Goal: Task Accomplishment & Management: Manage account settings

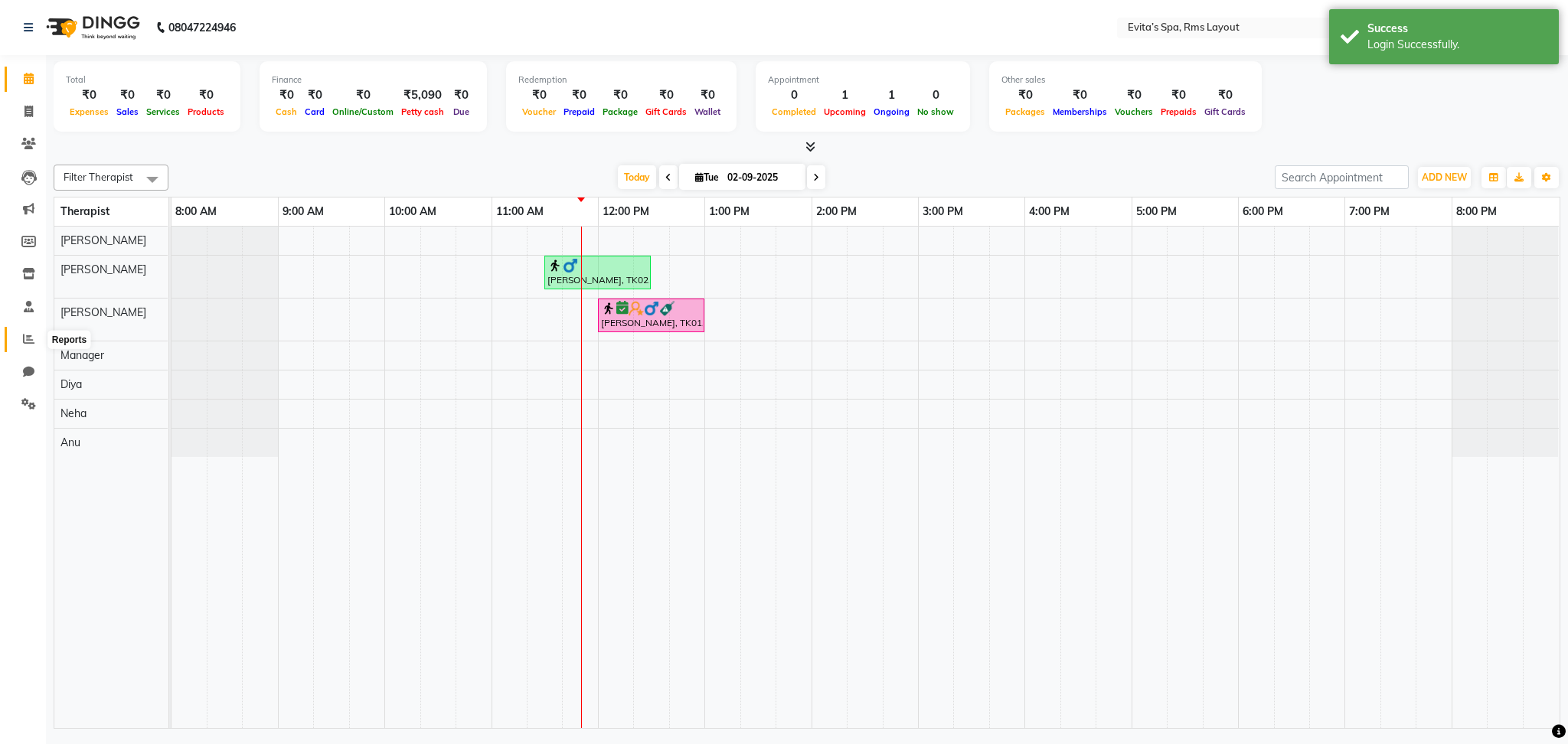
click at [26, 331] on span at bounding box center [29, 339] width 27 height 18
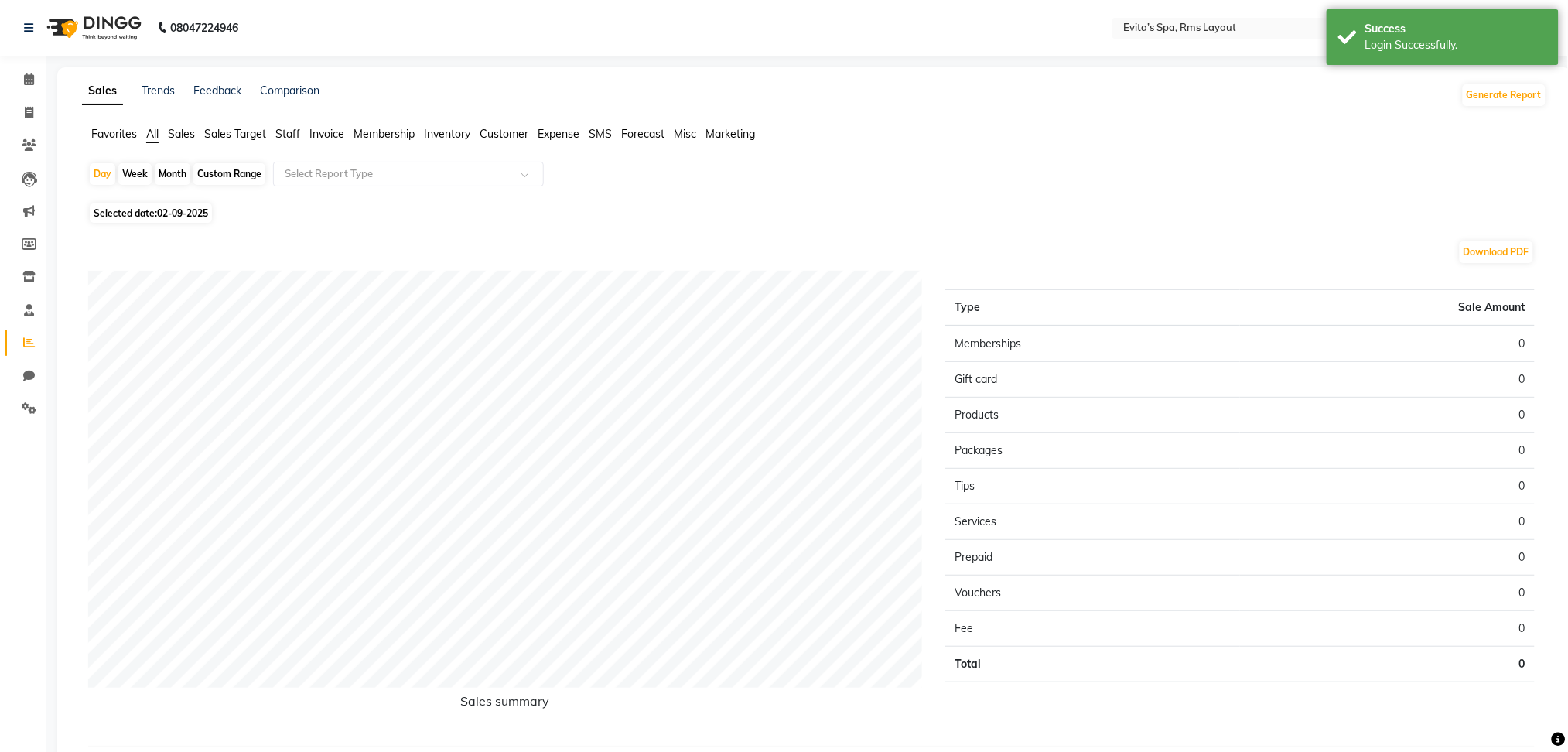
click at [170, 176] on div "Month" at bounding box center [172, 173] width 36 height 21
select select "9"
select select "2025"
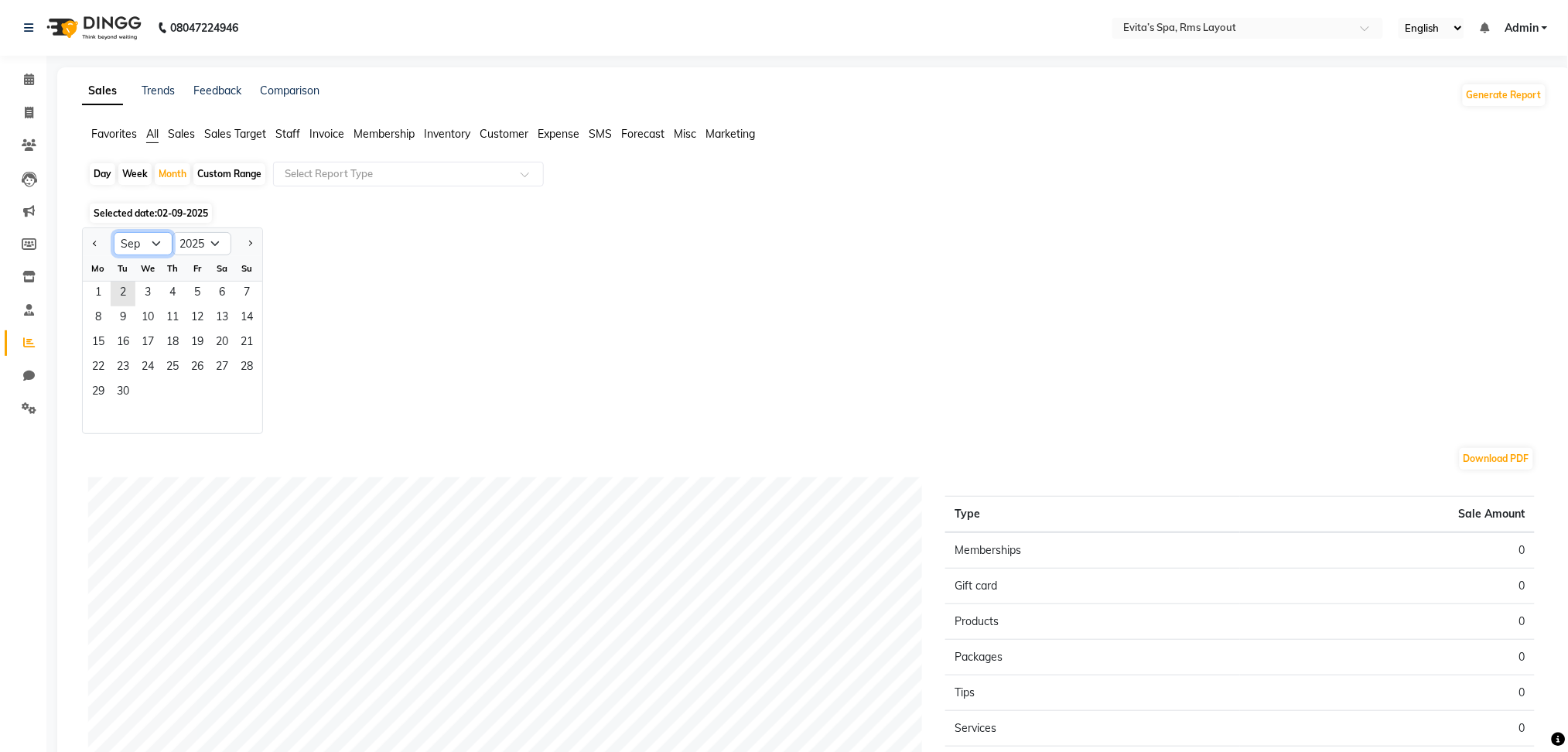
click at [144, 246] on select "Jan Feb Mar Apr May Jun [DATE] Aug Sep Oct Nov Dec" at bounding box center [143, 243] width 59 height 23
select select "8"
click at [114, 232] on select "Jan Feb Mar Apr May Jun [DATE] Aug Sep Oct Nov Dec" at bounding box center [143, 243] width 59 height 23
click at [191, 301] on span "1" at bounding box center [197, 294] width 25 height 25
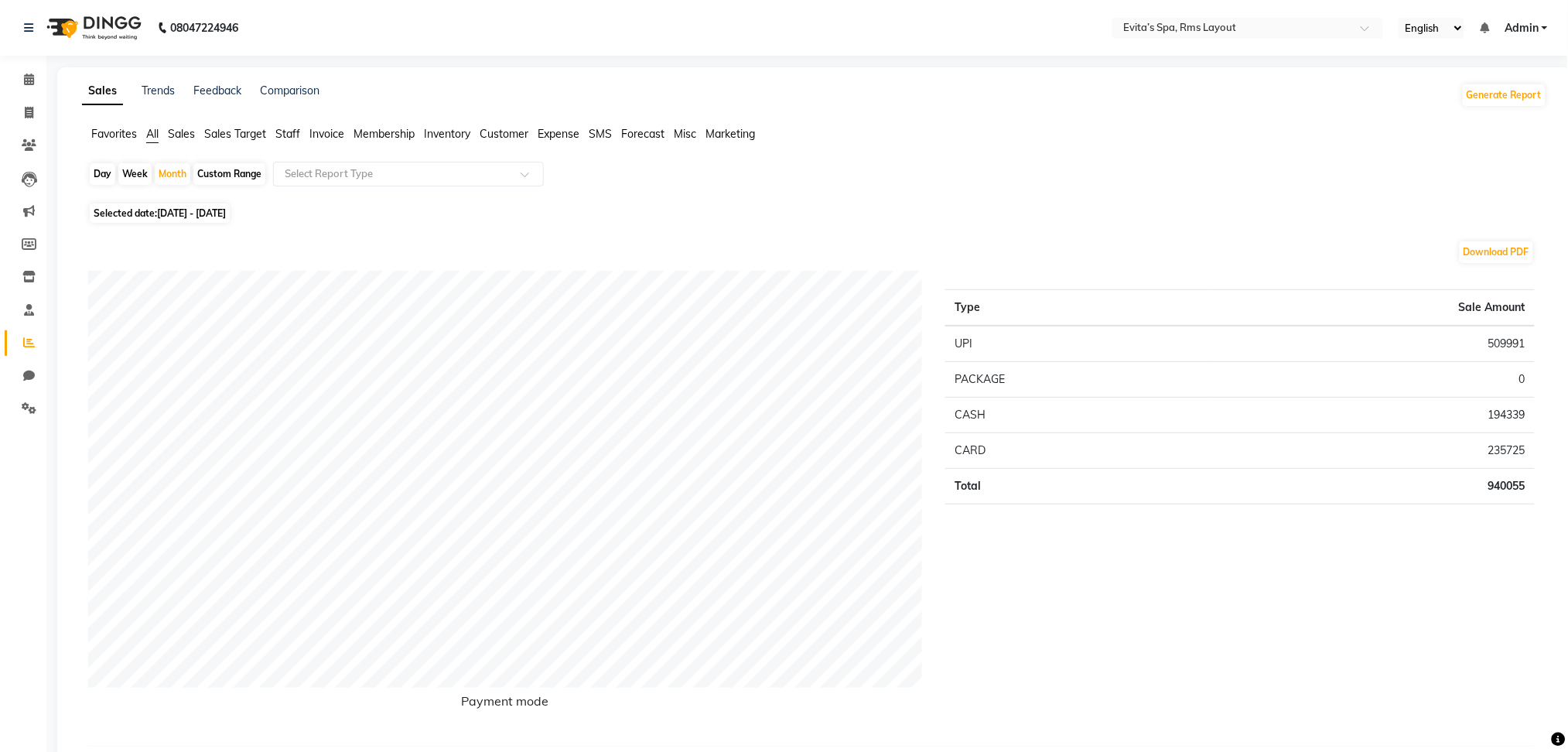
click at [179, 128] on span "Sales" at bounding box center [182, 134] width 27 height 14
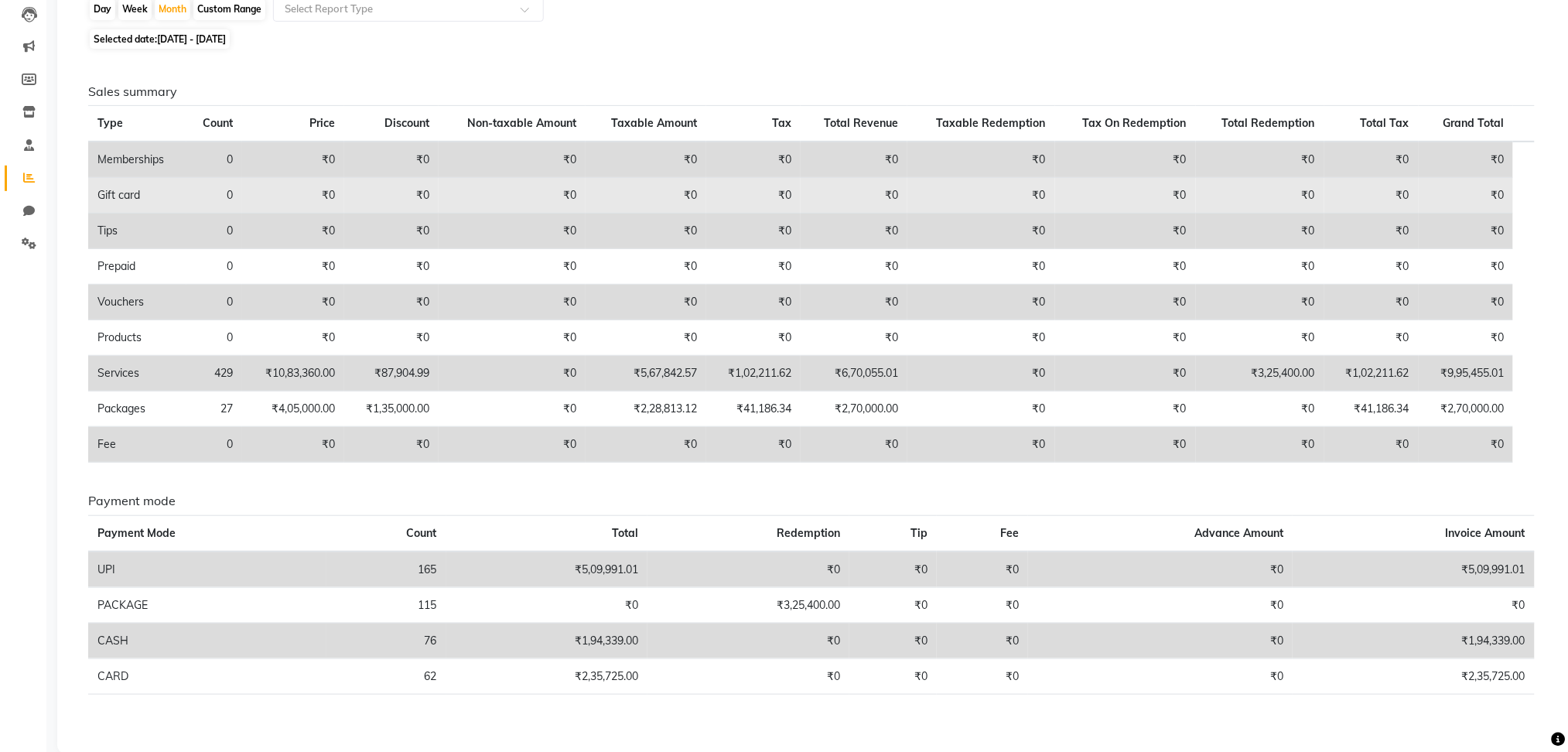
scroll to position [169, 0]
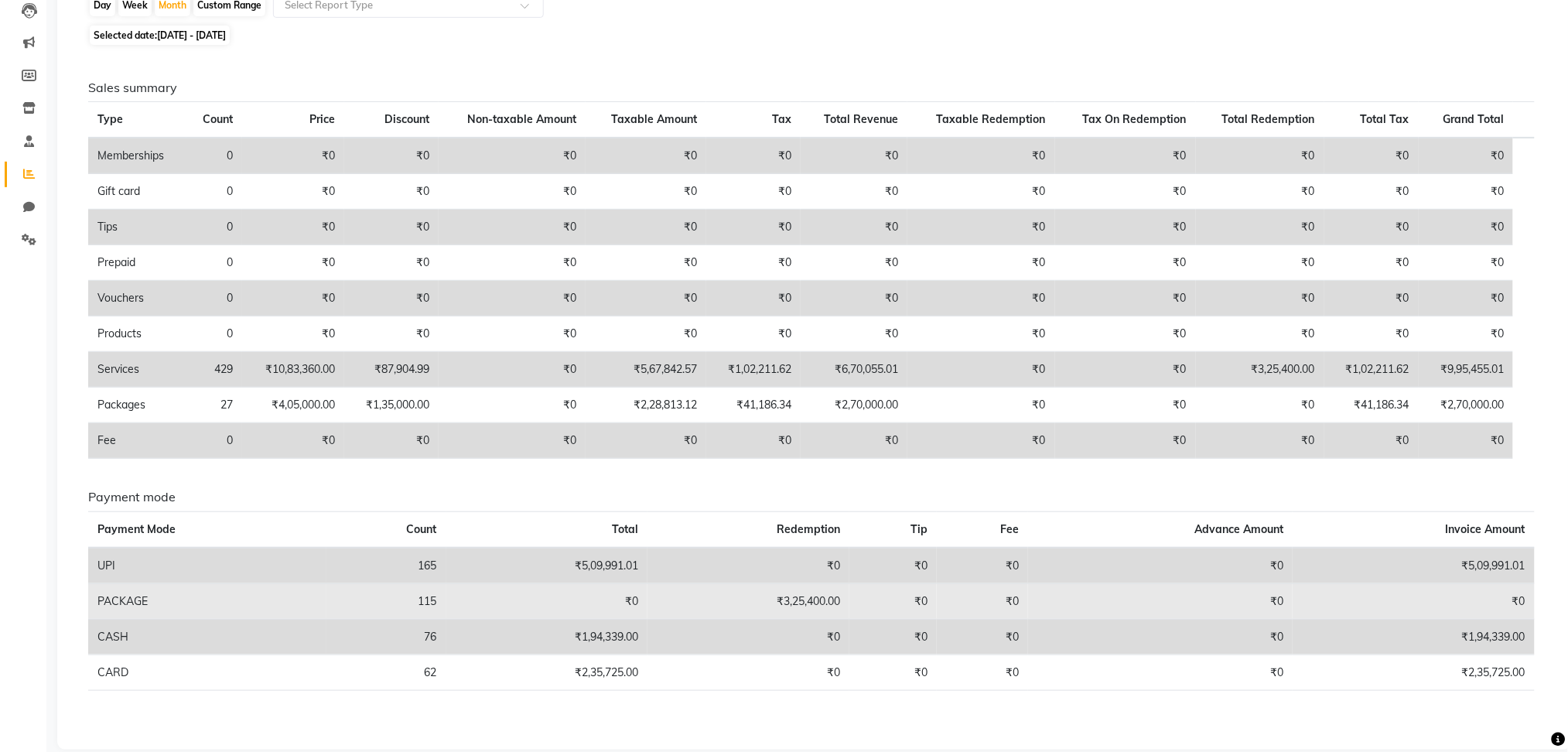
click at [498, 608] on td "₹0" at bounding box center [547, 601] width 202 height 36
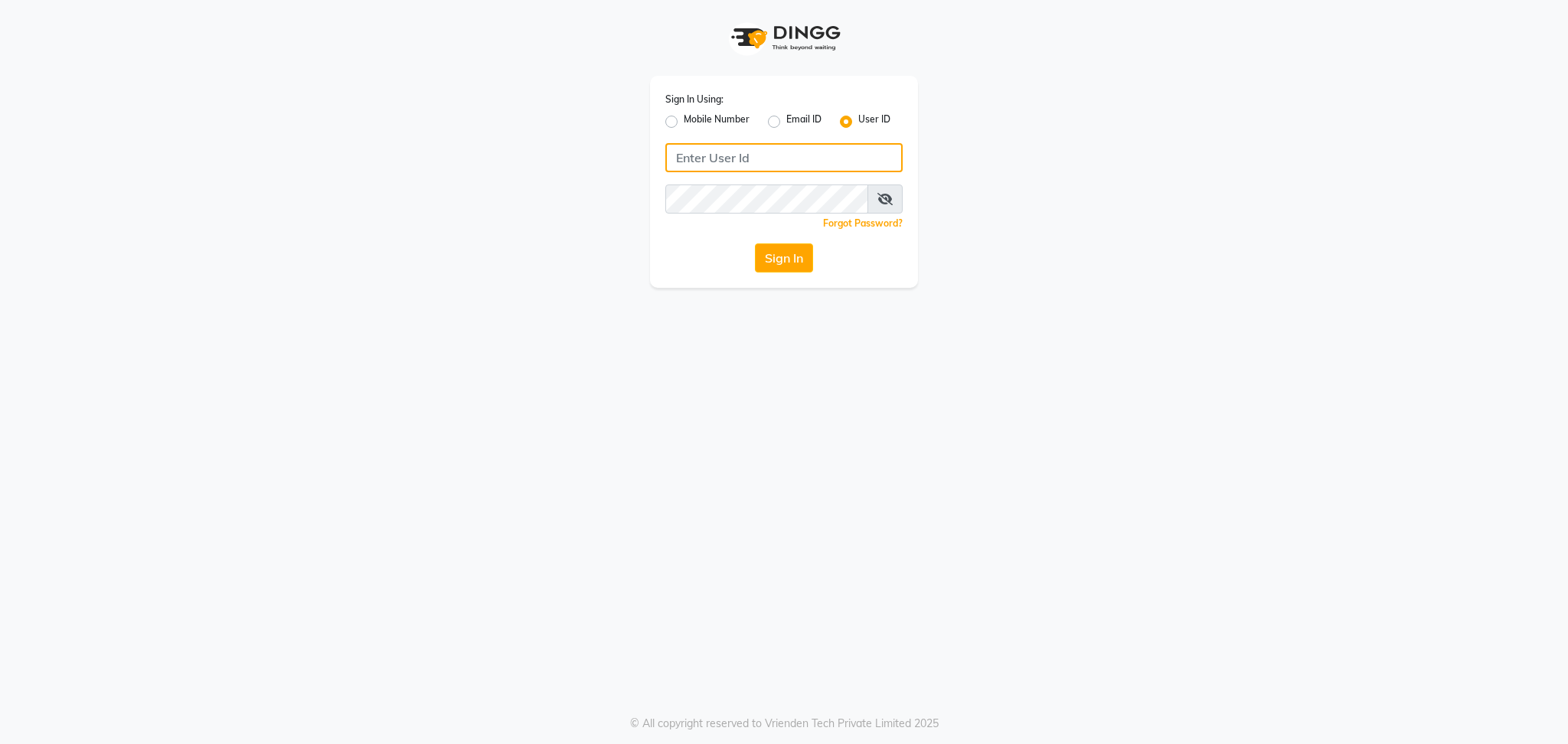
click at [768, 167] on input "Username" at bounding box center [784, 157] width 237 height 29
type input "naturals"
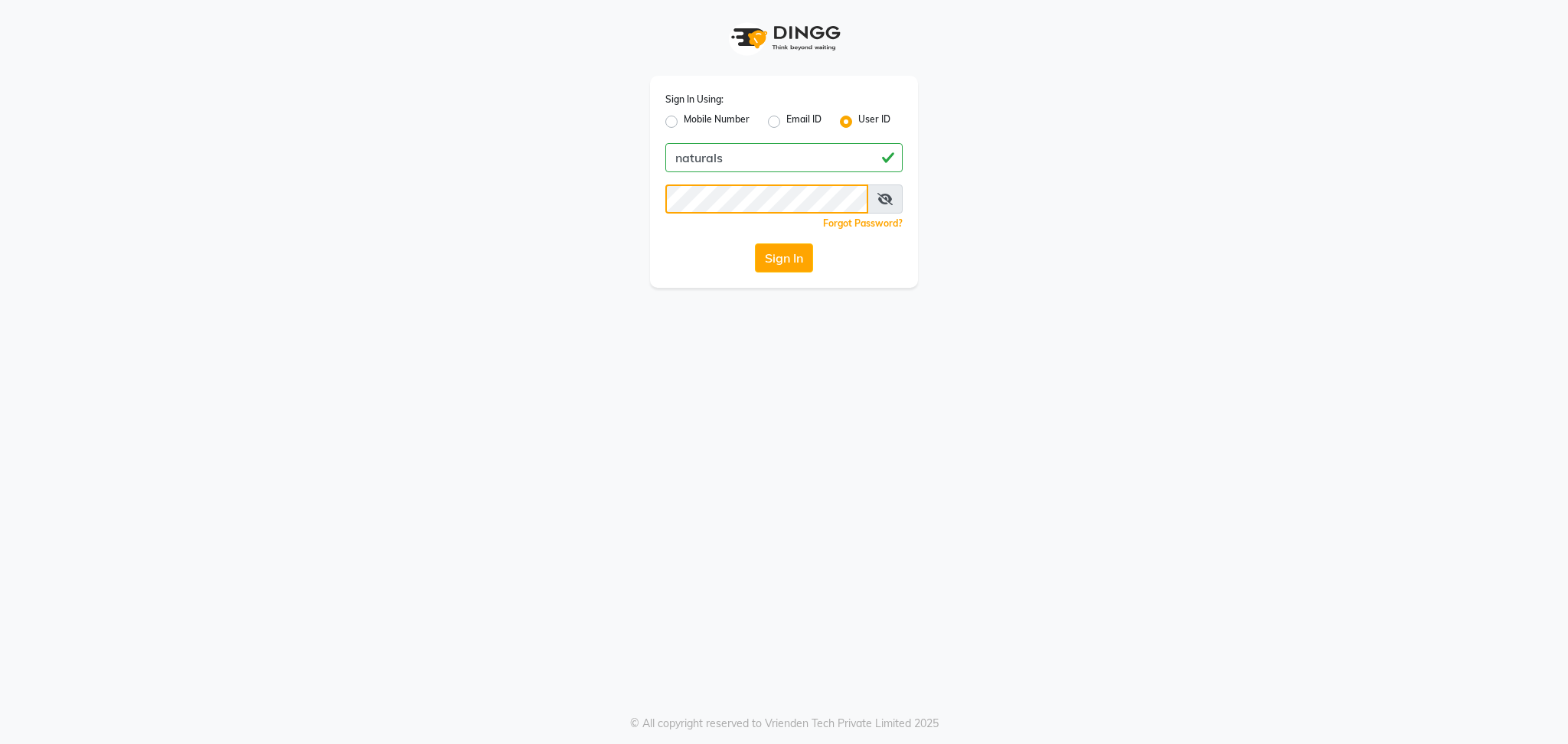
click at [755, 243] on button "Sign In" at bounding box center [784, 258] width 58 height 29
